Goal: Task Accomplishment & Management: Use online tool/utility

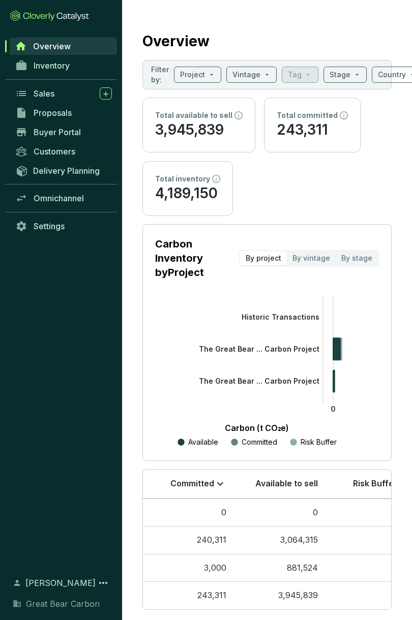
scroll to position [8, 0]
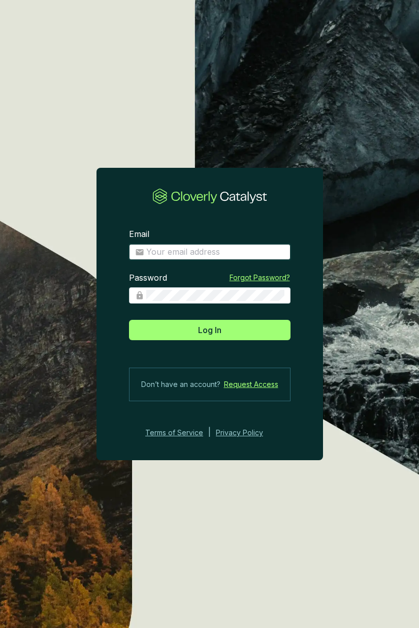
click at [243, 255] on input "Email" at bounding box center [215, 252] width 138 height 11
type input "[EMAIL_ADDRESS][DOMAIN_NAME]"
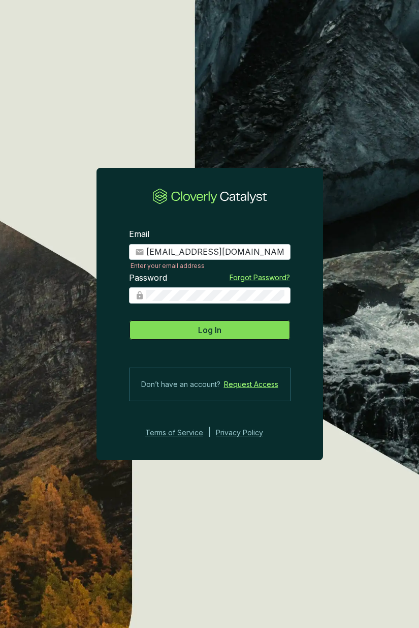
click at [186, 328] on button "Log In" at bounding box center [210, 330] width 162 height 20
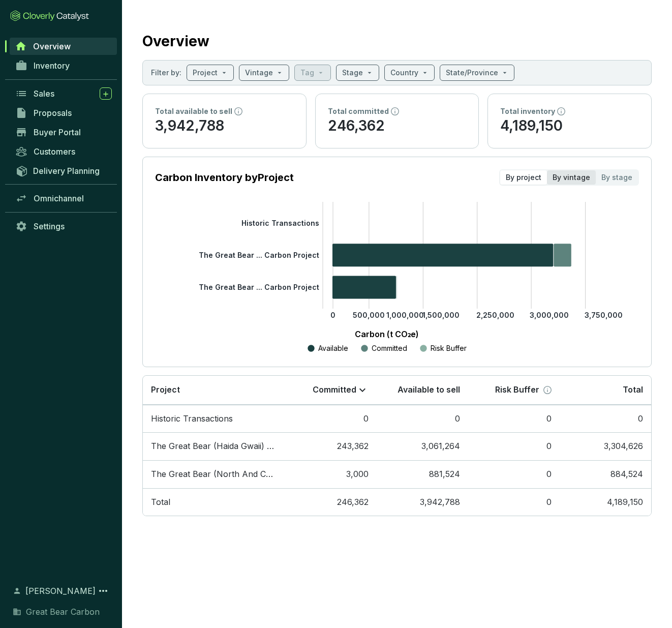
click at [411, 181] on div "By vintage" at bounding box center [571, 177] width 49 height 14
click at [411, 170] on input "By vintage" at bounding box center [547, 170] width 0 height 0
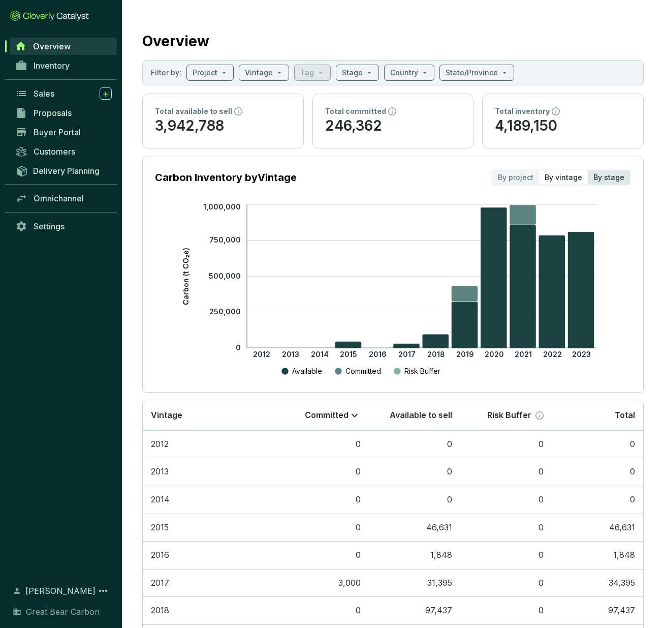
click at [411, 175] on div "By stage" at bounding box center [609, 177] width 42 height 14
click at [411, 170] on input "By stage" at bounding box center [588, 170] width 0 height 0
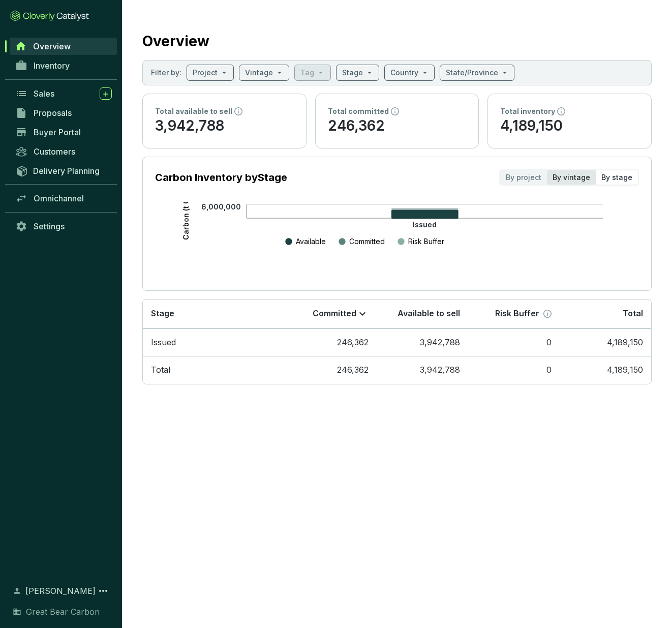
click at [411, 177] on div "By vintage" at bounding box center [571, 177] width 49 height 14
click at [411, 170] on input "By vintage" at bounding box center [547, 170] width 0 height 0
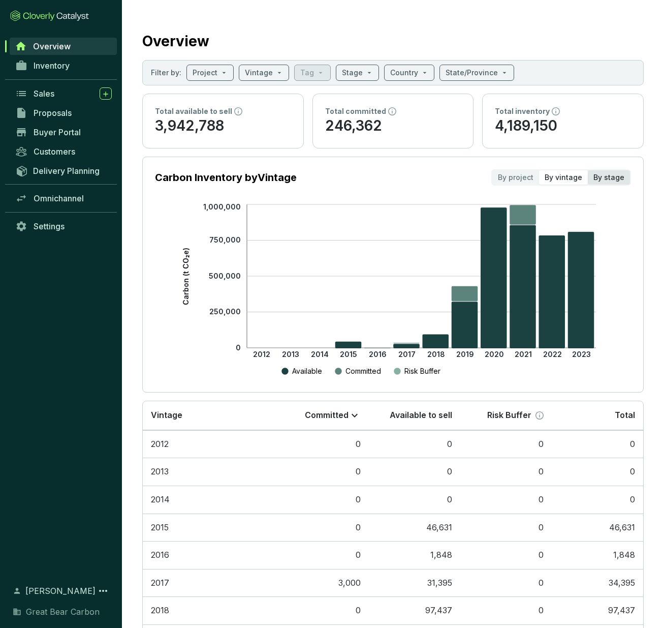
click at [411, 180] on div "By stage" at bounding box center [609, 177] width 42 height 14
click at [411, 170] on input "By stage" at bounding box center [588, 170] width 0 height 0
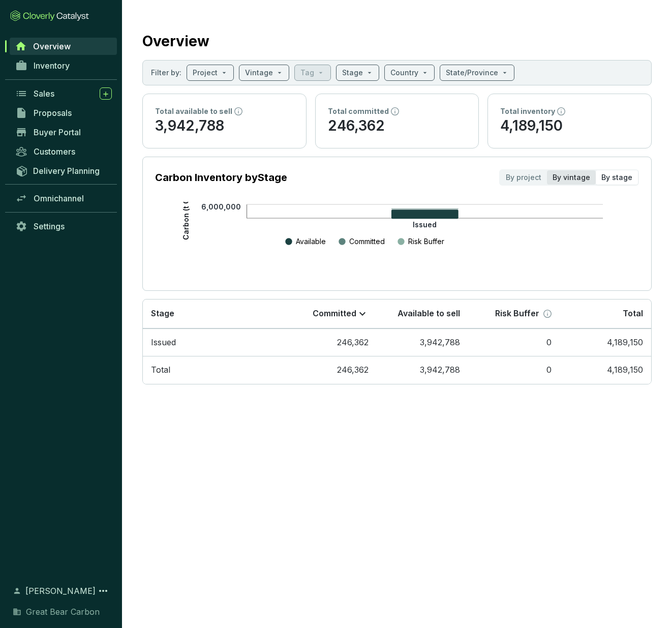
click at [411, 178] on div "By vintage" at bounding box center [571, 177] width 49 height 14
click at [411, 170] on input "By vintage" at bounding box center [547, 170] width 0 height 0
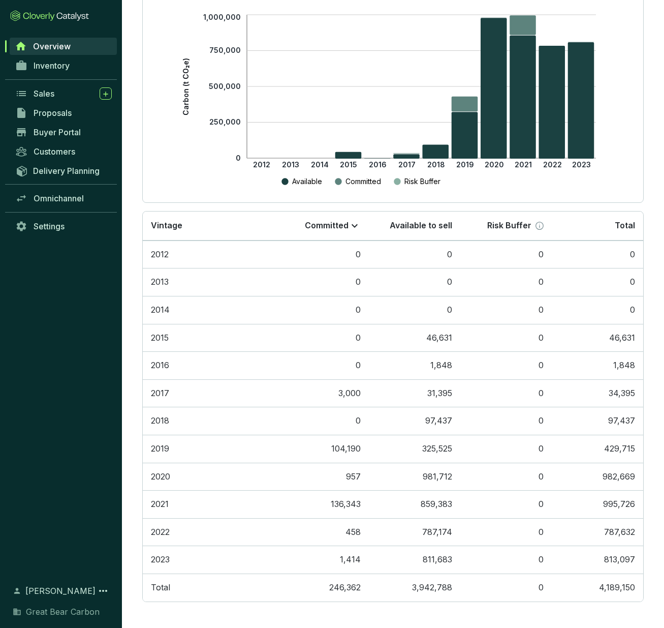
scroll to position [190, 0]
